Goal: Task Accomplishment & Management: Manage account settings

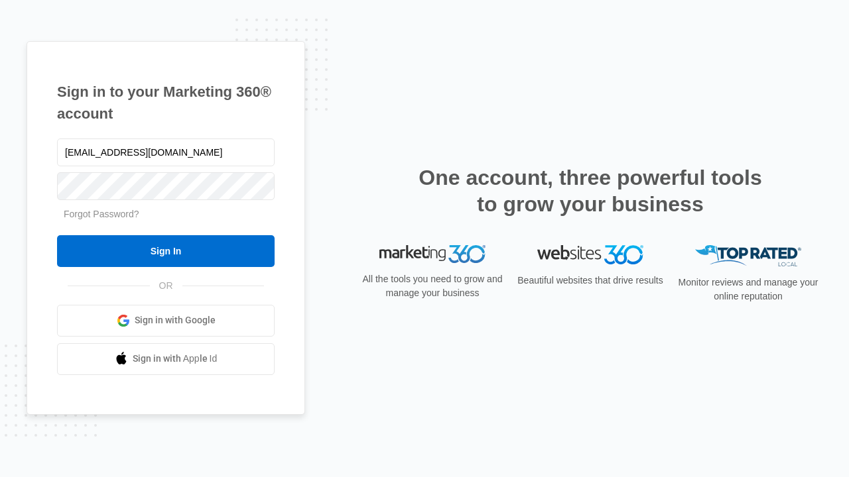
type input "[EMAIL_ADDRESS][DOMAIN_NAME]"
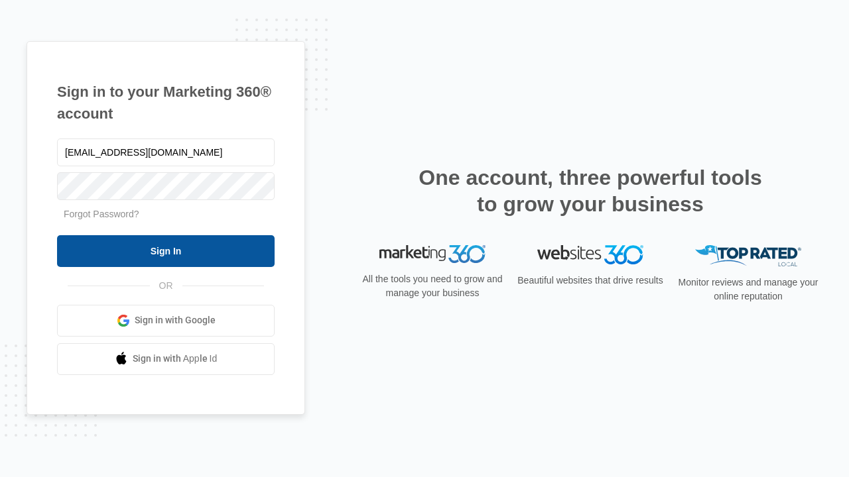
click at [166, 251] on input "Sign In" at bounding box center [165, 251] width 217 height 32
